Goal: Contribute content: Add original content to the website for others to see

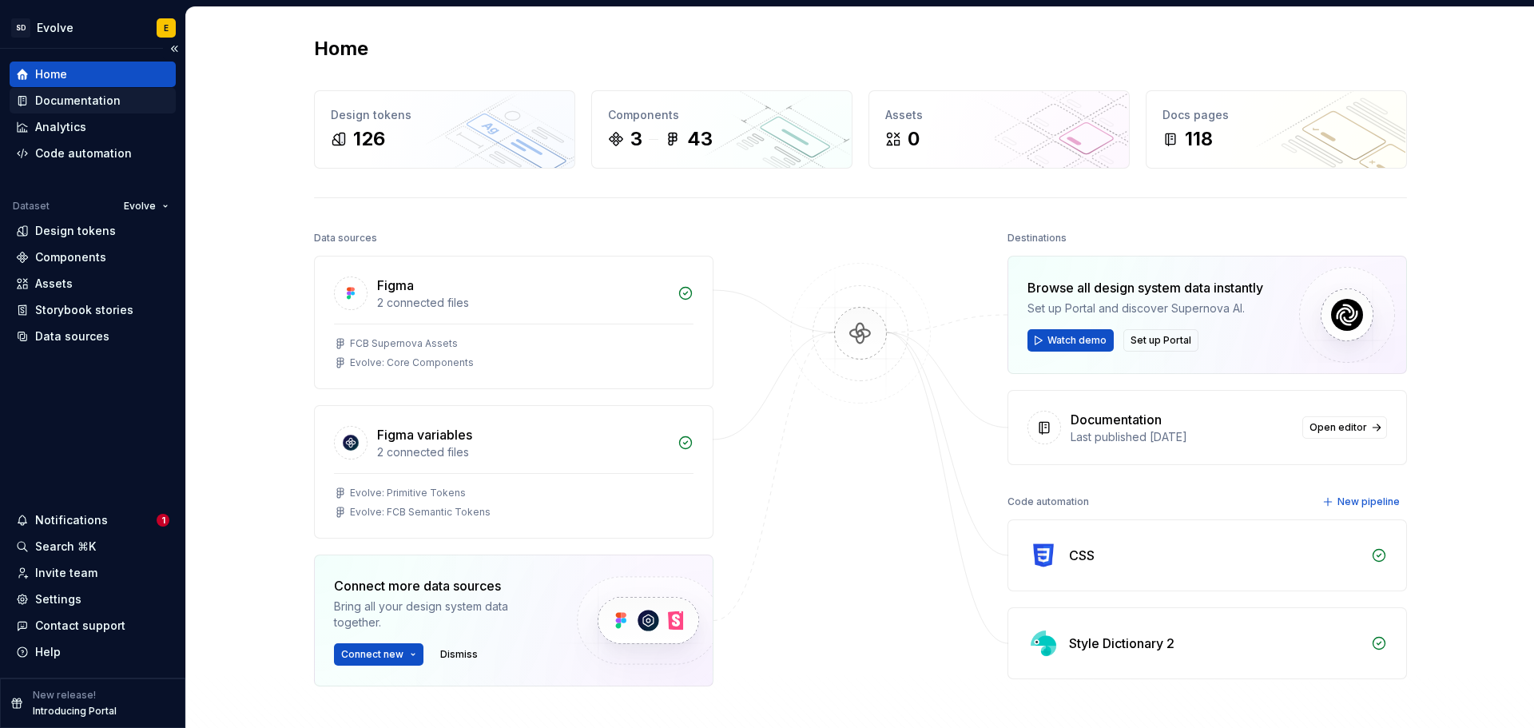
click at [62, 96] on div "Documentation" at bounding box center [78, 101] width 86 height 16
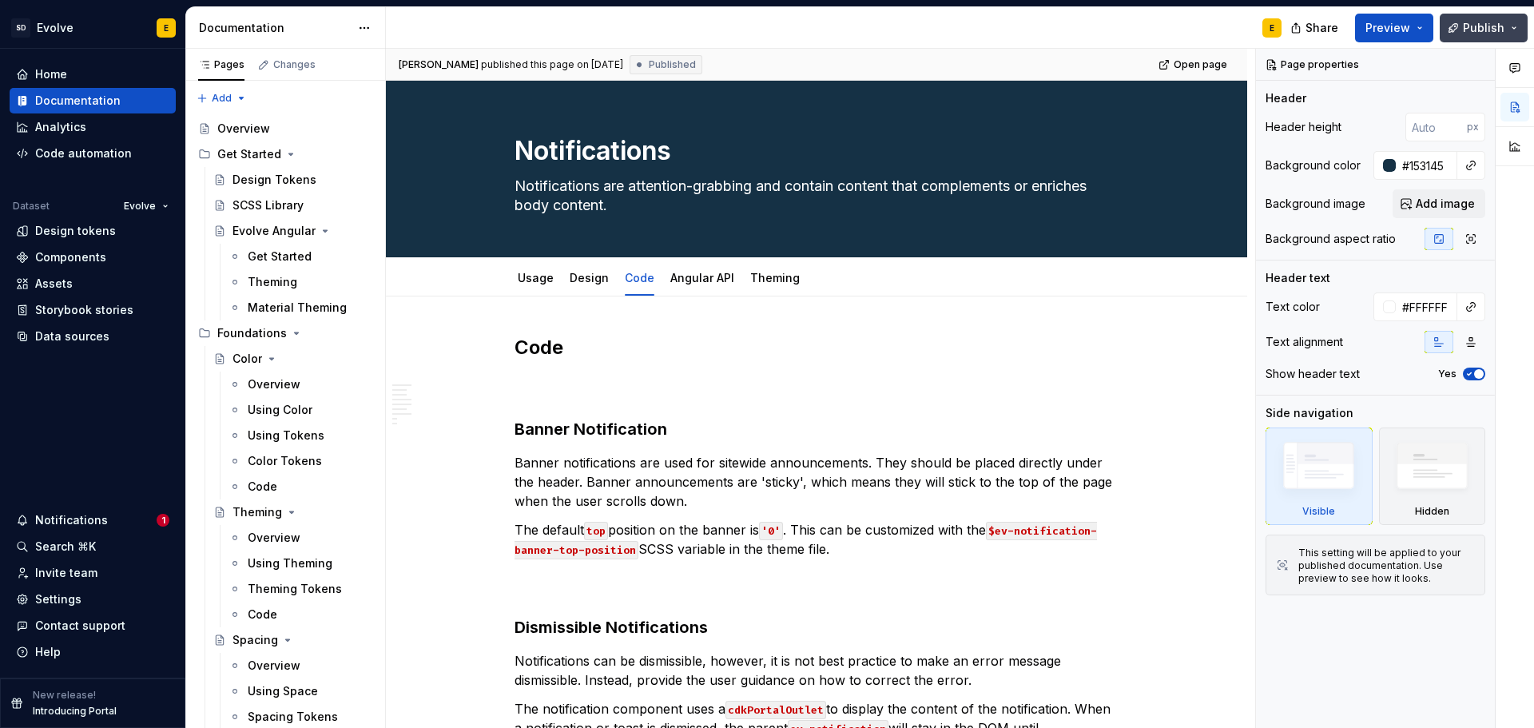
click at [1468, 30] on span "Publish" at bounding box center [1484, 28] width 42 height 16
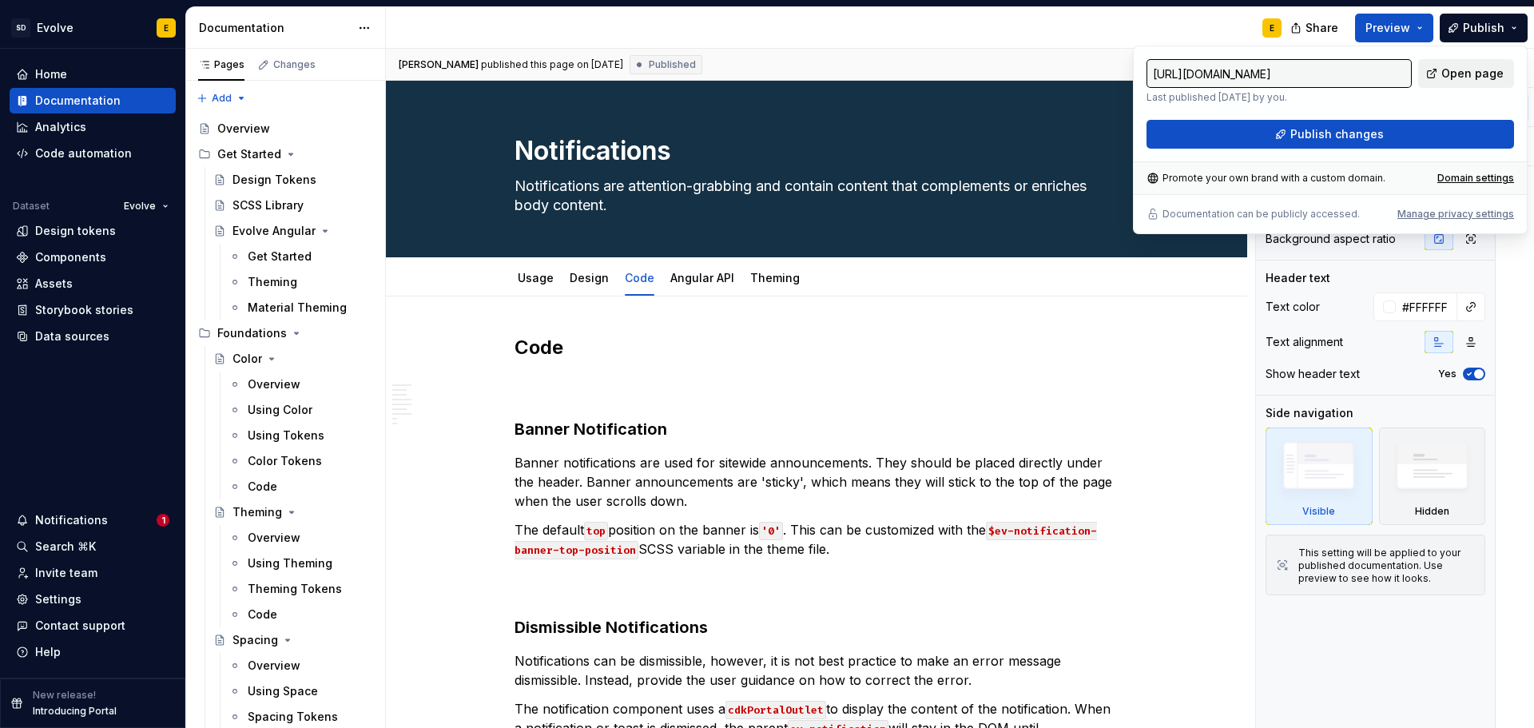
click at [1471, 70] on span "Open page" at bounding box center [1473, 74] width 62 height 16
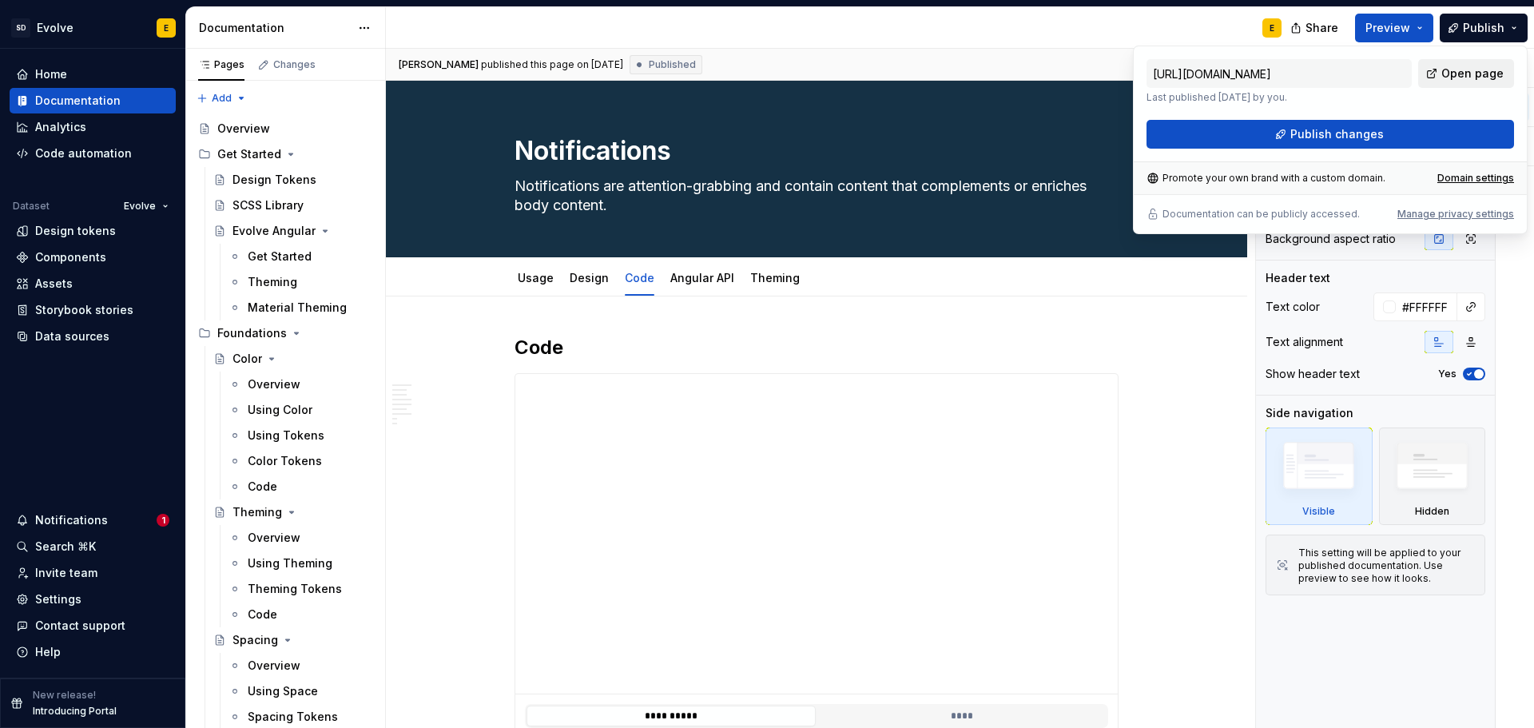
type textarea "*"
